Goal: Information Seeking & Learning: Find specific fact

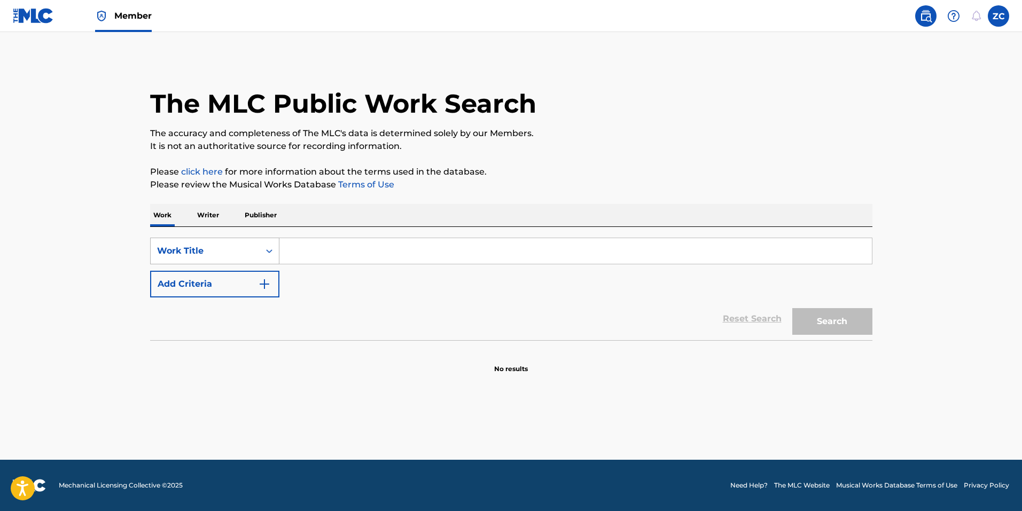
click at [221, 245] on div "Work Title" at bounding box center [205, 251] width 96 height 13
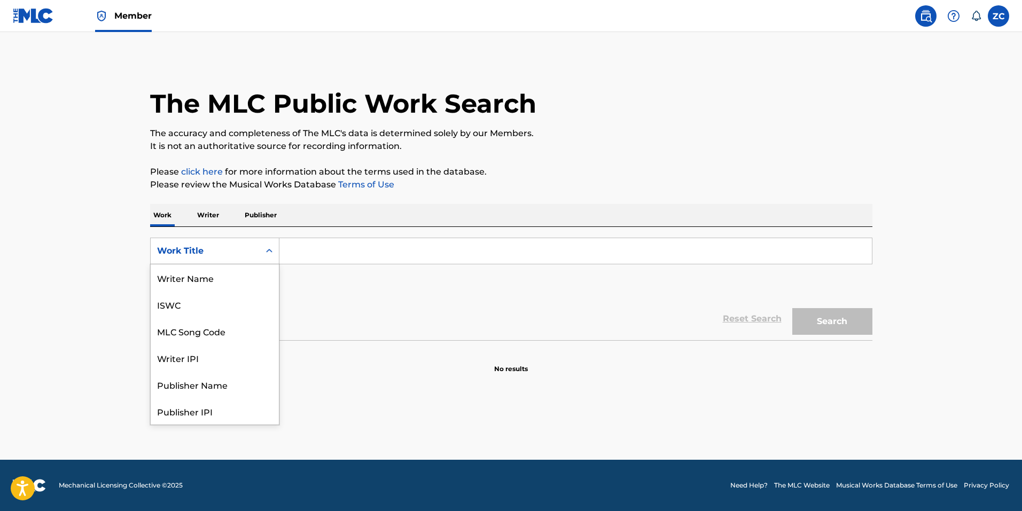
scroll to position [53, 0]
click at [236, 283] on div "MLC Song Code" at bounding box center [215, 277] width 128 height 27
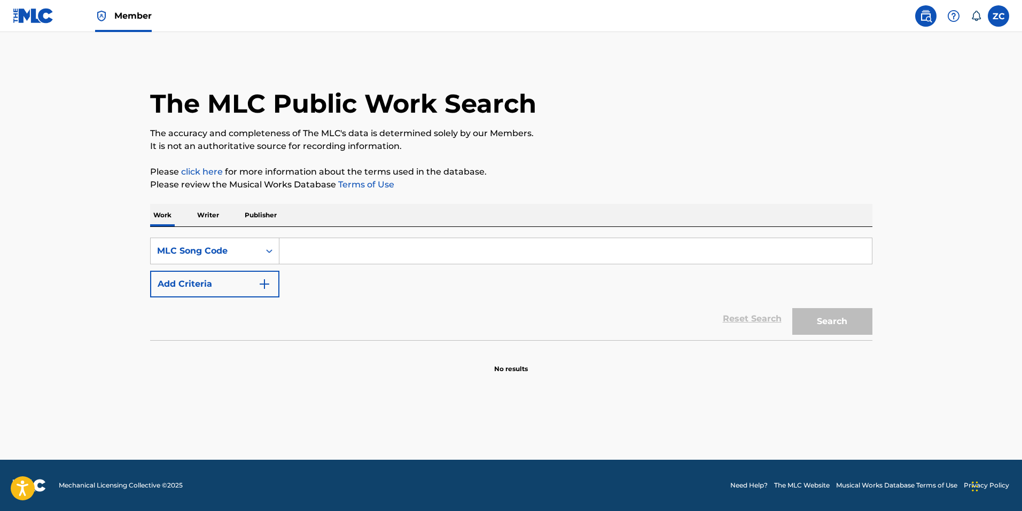
click at [303, 248] on input "Search Form" at bounding box center [575, 251] width 592 height 26
type input "WV8PZ6"
click at [786, 321] on link "Reset Search" at bounding box center [751, 318] width 69 height 23
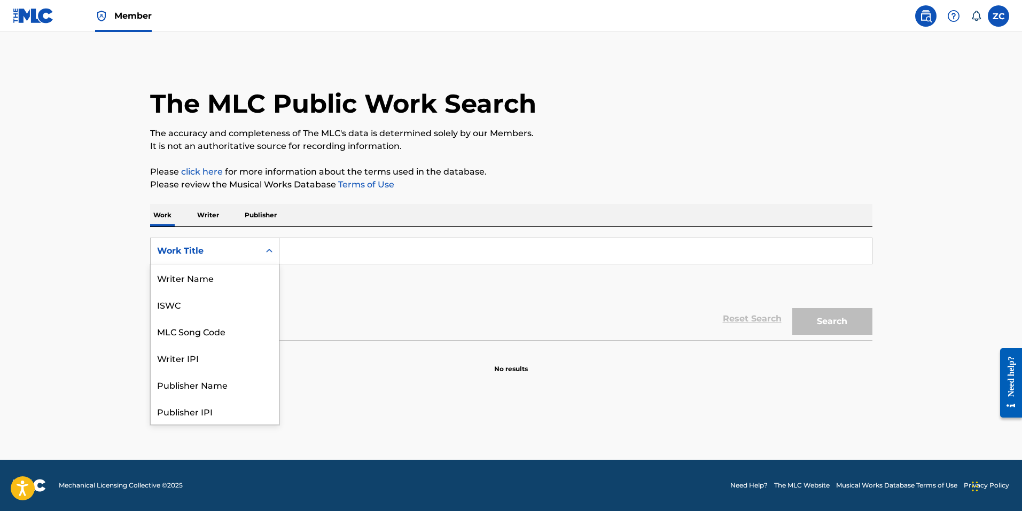
click at [245, 246] on div "Work Title" at bounding box center [205, 251] width 96 height 13
click at [247, 283] on div "Writer Name" at bounding box center [215, 277] width 128 height 27
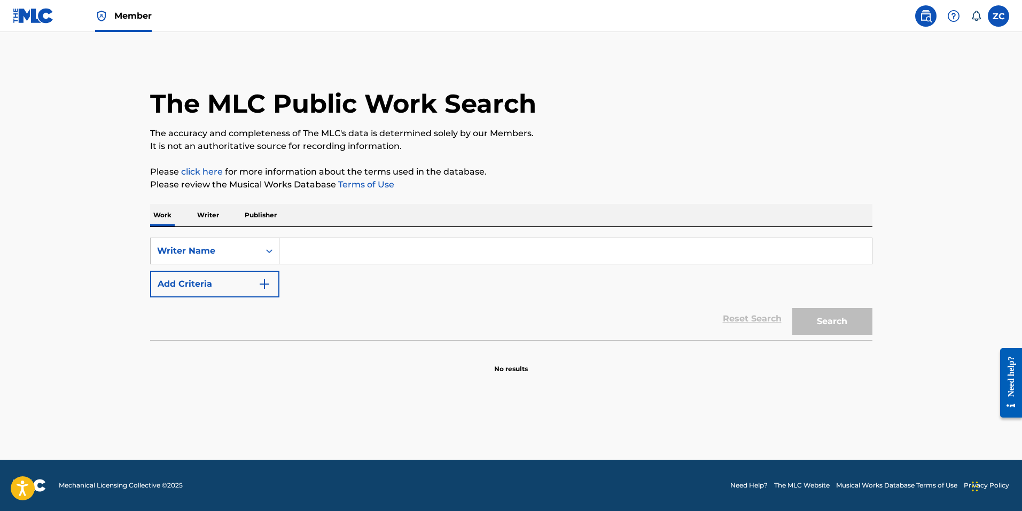
click at [200, 219] on p "Writer" at bounding box center [208, 215] width 28 height 22
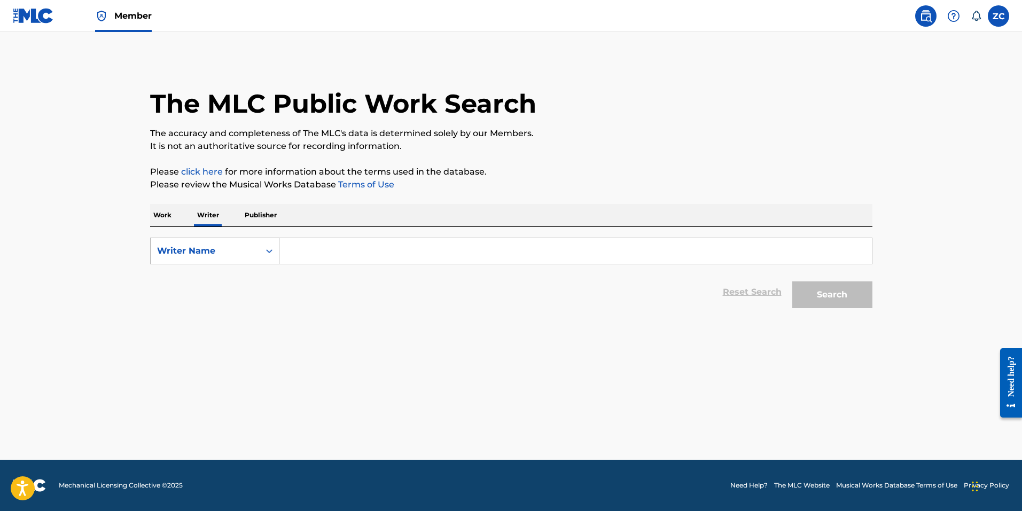
click at [189, 254] on div "Writer Name" at bounding box center [205, 251] width 96 height 13
click at [164, 214] on p "Work" at bounding box center [162, 215] width 25 height 22
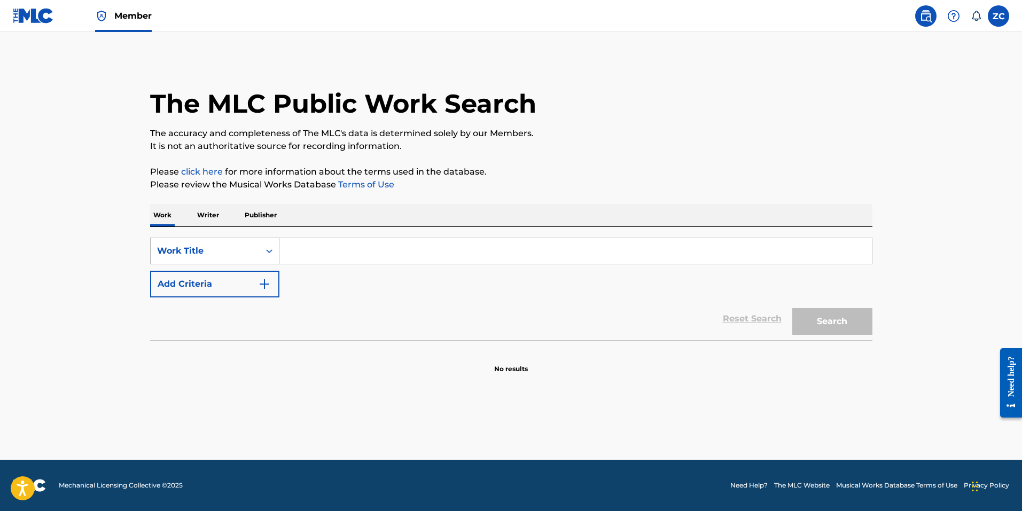
click at [184, 257] on div "Work Title" at bounding box center [205, 251] width 109 height 20
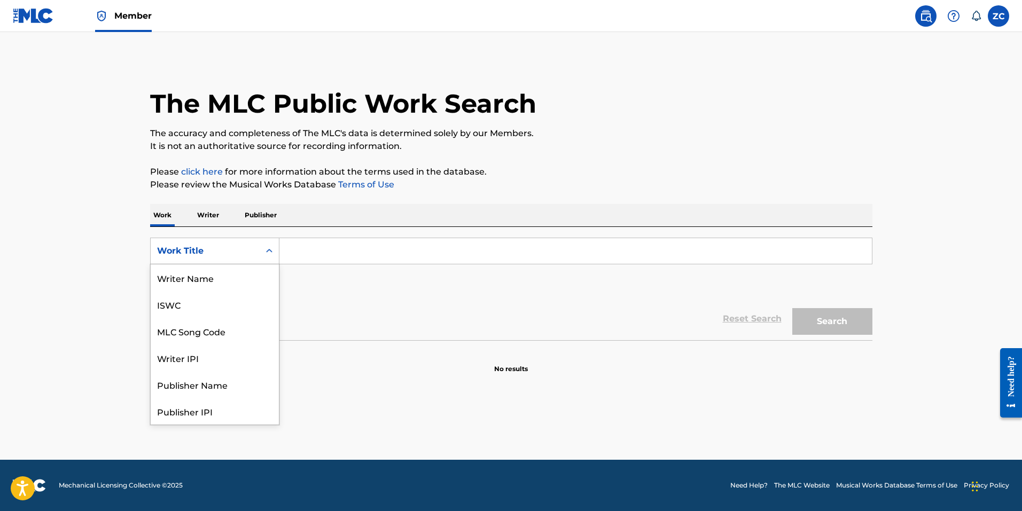
scroll to position [53, 0]
click at [191, 283] on div "MLC Song Code" at bounding box center [215, 277] width 128 height 27
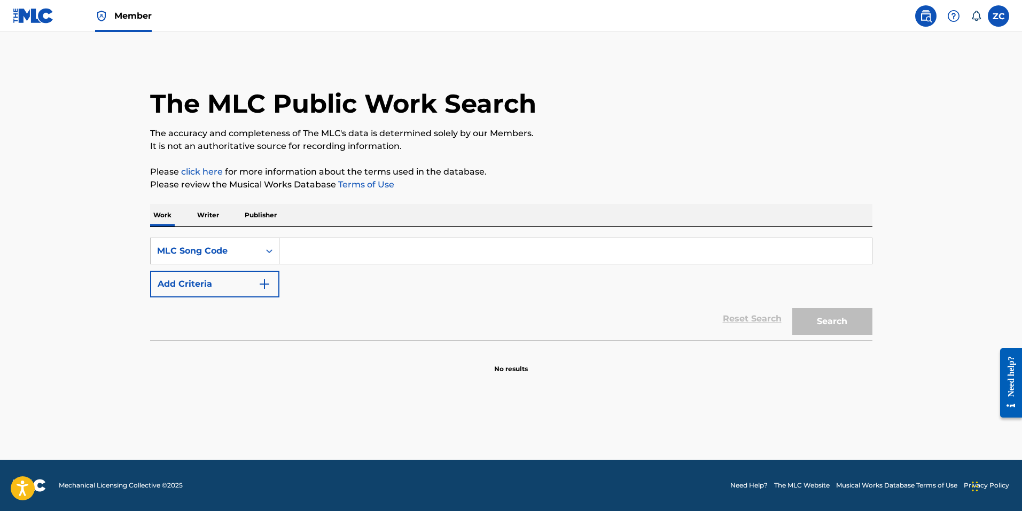
click at [348, 252] on input "Search Form" at bounding box center [575, 251] width 592 height 26
paste input "WV8PZ6"
type input "WV8PZ6"
click at [868, 333] on button "Search" at bounding box center [832, 321] width 80 height 27
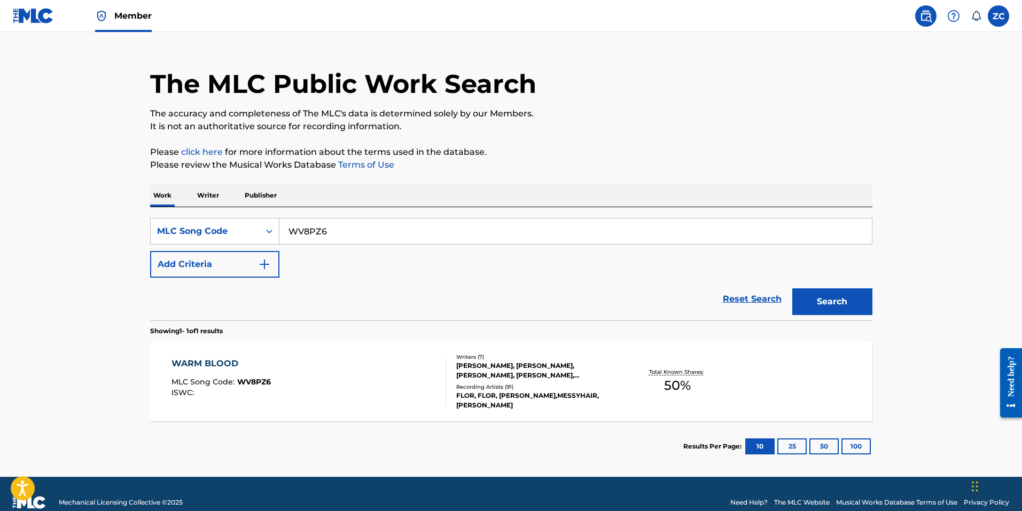
scroll to position [37, 0]
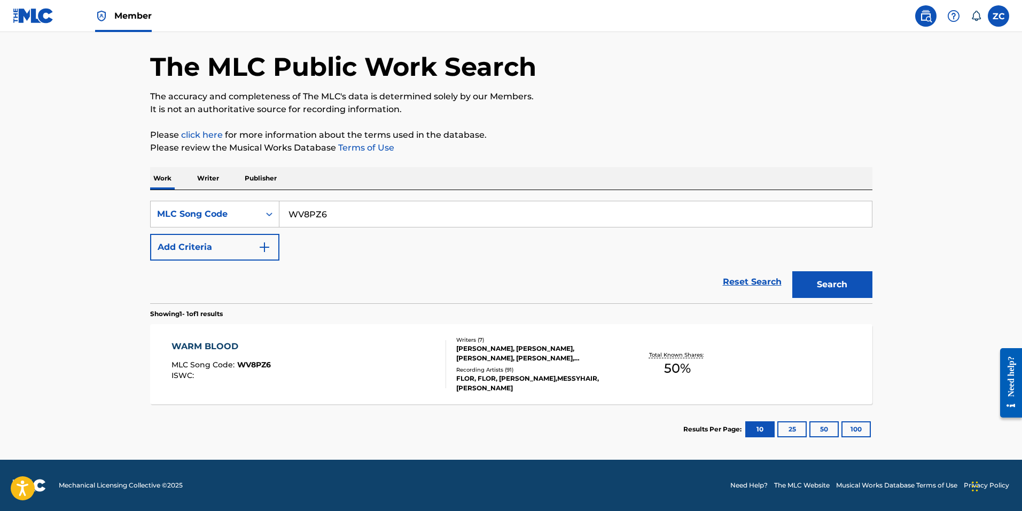
click at [474, 373] on div "Recording Artists ( 91 )" at bounding box center [536, 370] width 161 height 8
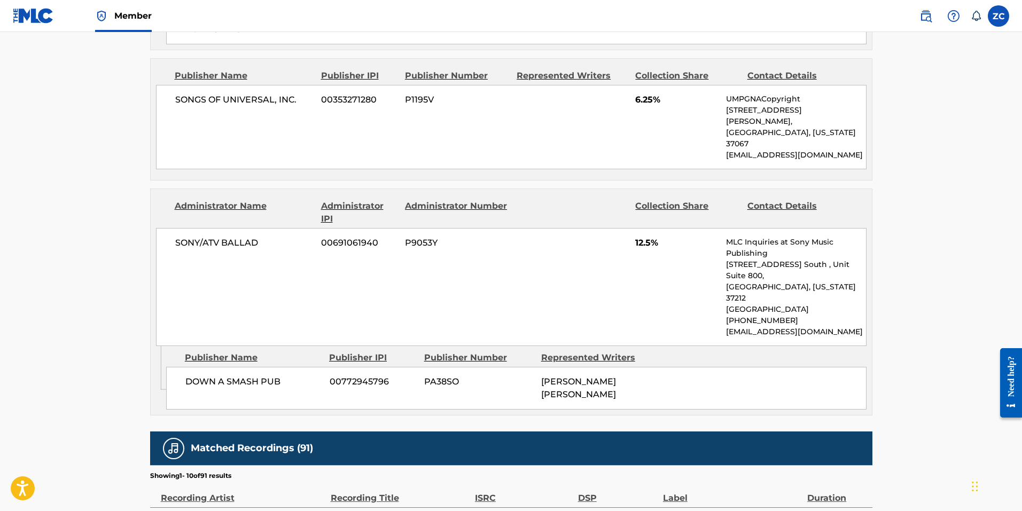
scroll to position [854, 0]
